Goal: Register for event/course

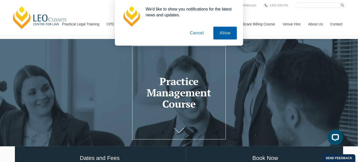
click at [230, 32] on button "Allow" at bounding box center [226, 33] width 24 height 13
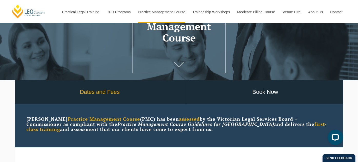
scroll to position [67, 0]
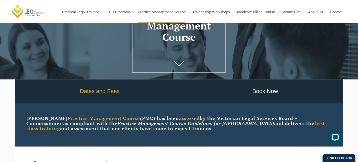
click at [96, 89] on link "Dates and Fees" at bounding box center [100, 92] width 172 height 24
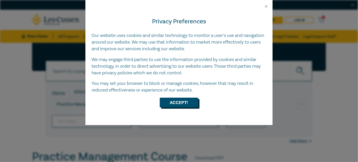
drag, startPoint x: 181, startPoint y: 108, endPoint x: 246, endPoint y: 100, distance: 65.1
click at [181, 108] on button "Accept!" at bounding box center [179, 103] width 38 height 10
